Goal: Check status: Check status

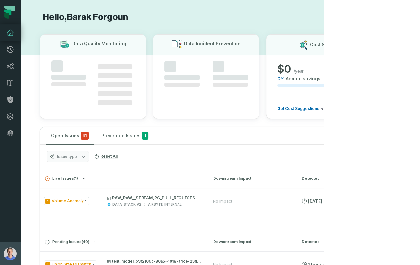
click at [11, 247] on img "button" at bounding box center [10, 253] width 13 height 13
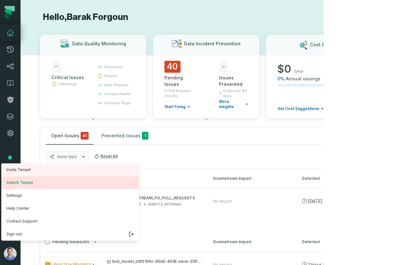
click at [45, 179] on button "Switch Tenant" at bounding box center [70, 182] width 138 height 13
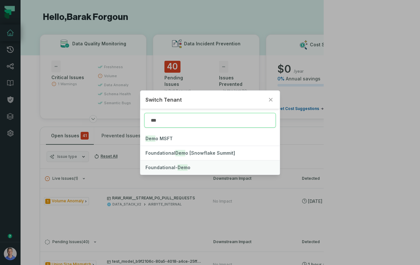
type input "***"
click at [171, 165] on span "Foundational- Dem o" at bounding box center [168, 167] width 45 height 5
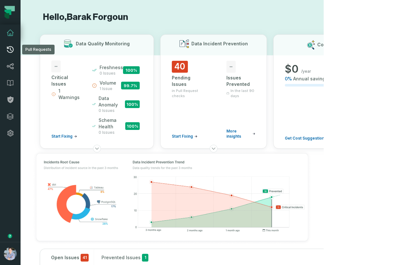
click at [12, 52] on icon at bounding box center [10, 50] width 8 height 8
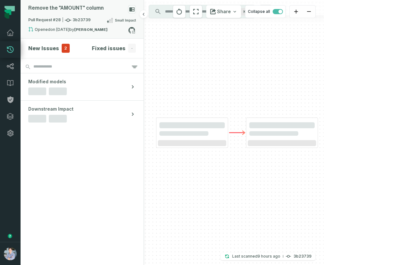
click at [92, 19] on div "Pull Request #28 3b23739 Small Impact" at bounding box center [82, 21] width 108 height 10
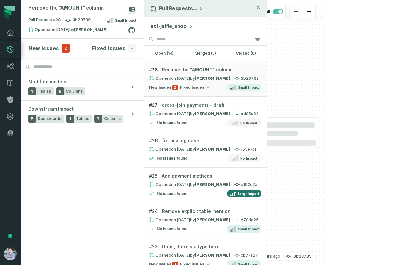
click at [179, 12] on div "Pull Requests ..." at bounding box center [205, 8] width 123 height 17
click at [190, 6] on button "Pull Requests ..." at bounding box center [176, 8] width 53 height 6
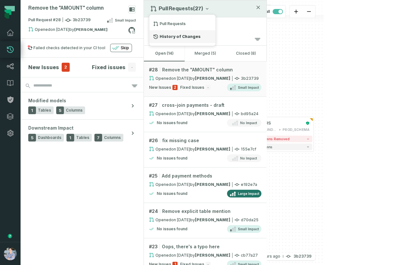
click at [180, 35] on div "History of Changes" at bounding box center [182, 36] width 66 height 13
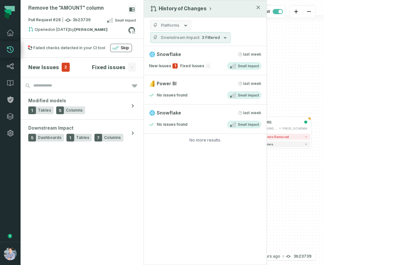
click at [197, 37] on span "Downstream Impact" at bounding box center [181, 37] width 40 height 5
click at [180, 166] on div "History of Changes Platforms Downstream Impact 3 Filtered Snowflake [DATE] 2:03…" at bounding box center [205, 132] width 123 height 265
